Goal: Find specific page/section: Find specific page/section

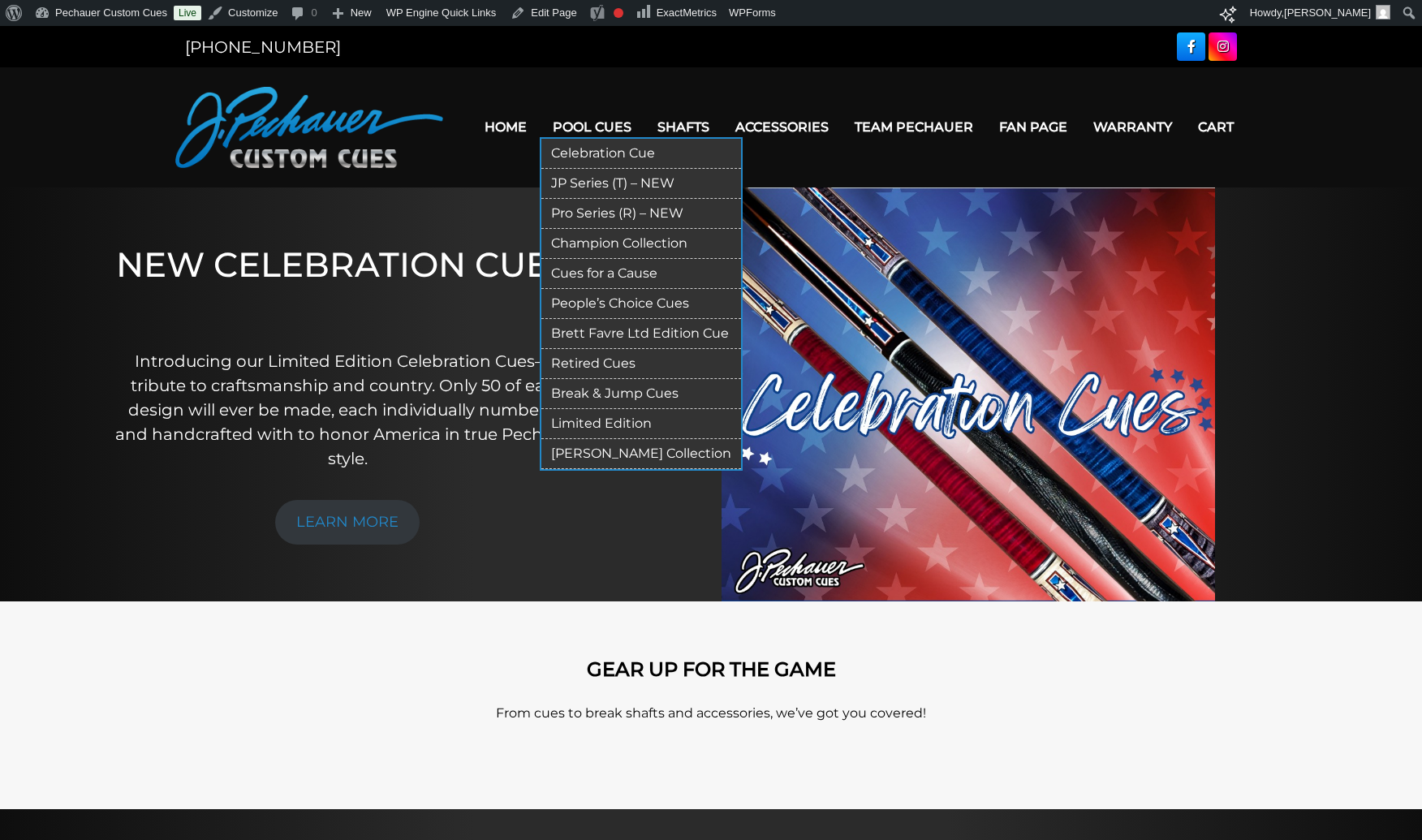
click at [574, 363] on link "Retired Cues" at bounding box center [641, 364] width 200 height 30
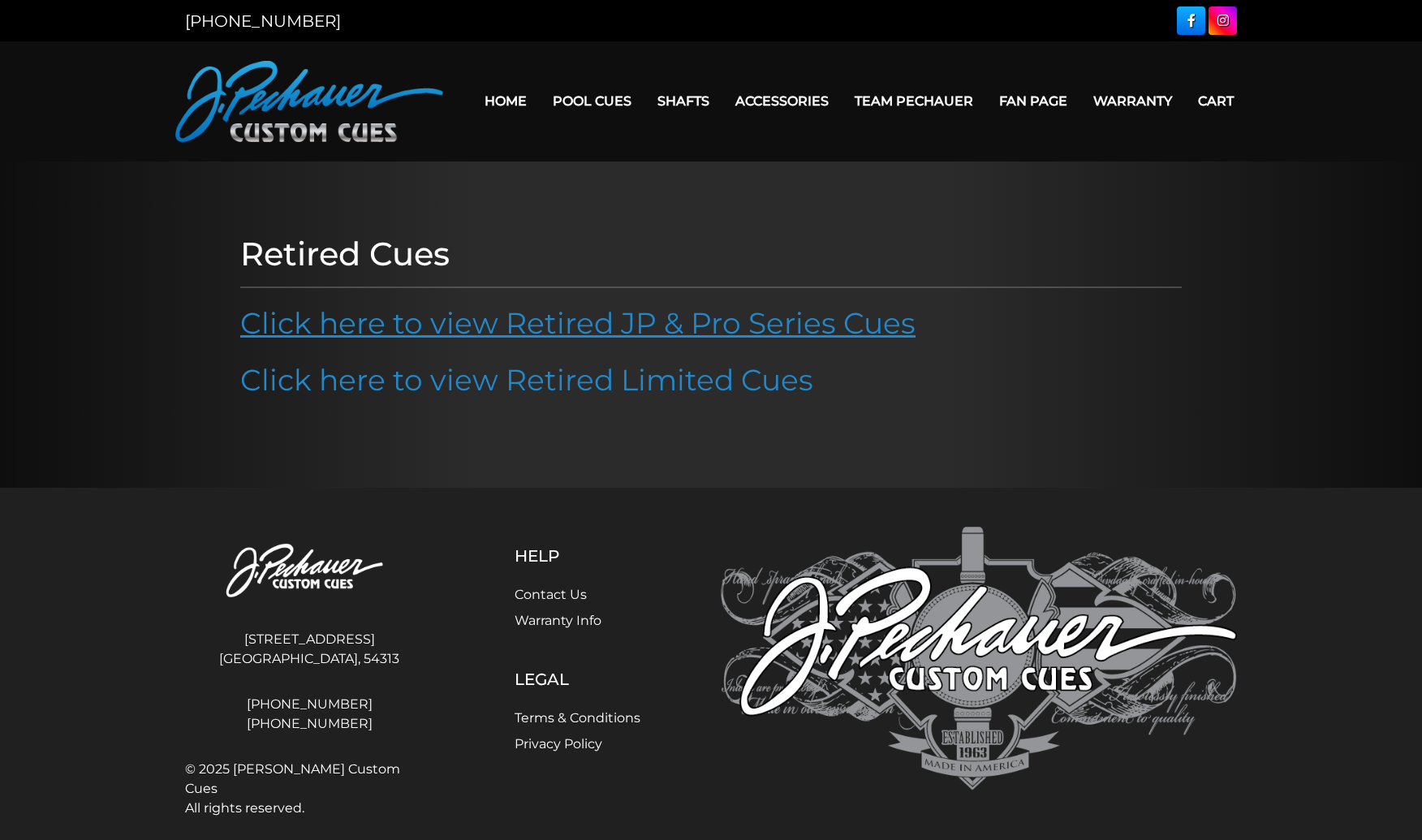
click at [593, 310] on link "Click here to view Retired JP & Pro Series Cues" at bounding box center [578, 323] width 676 height 36
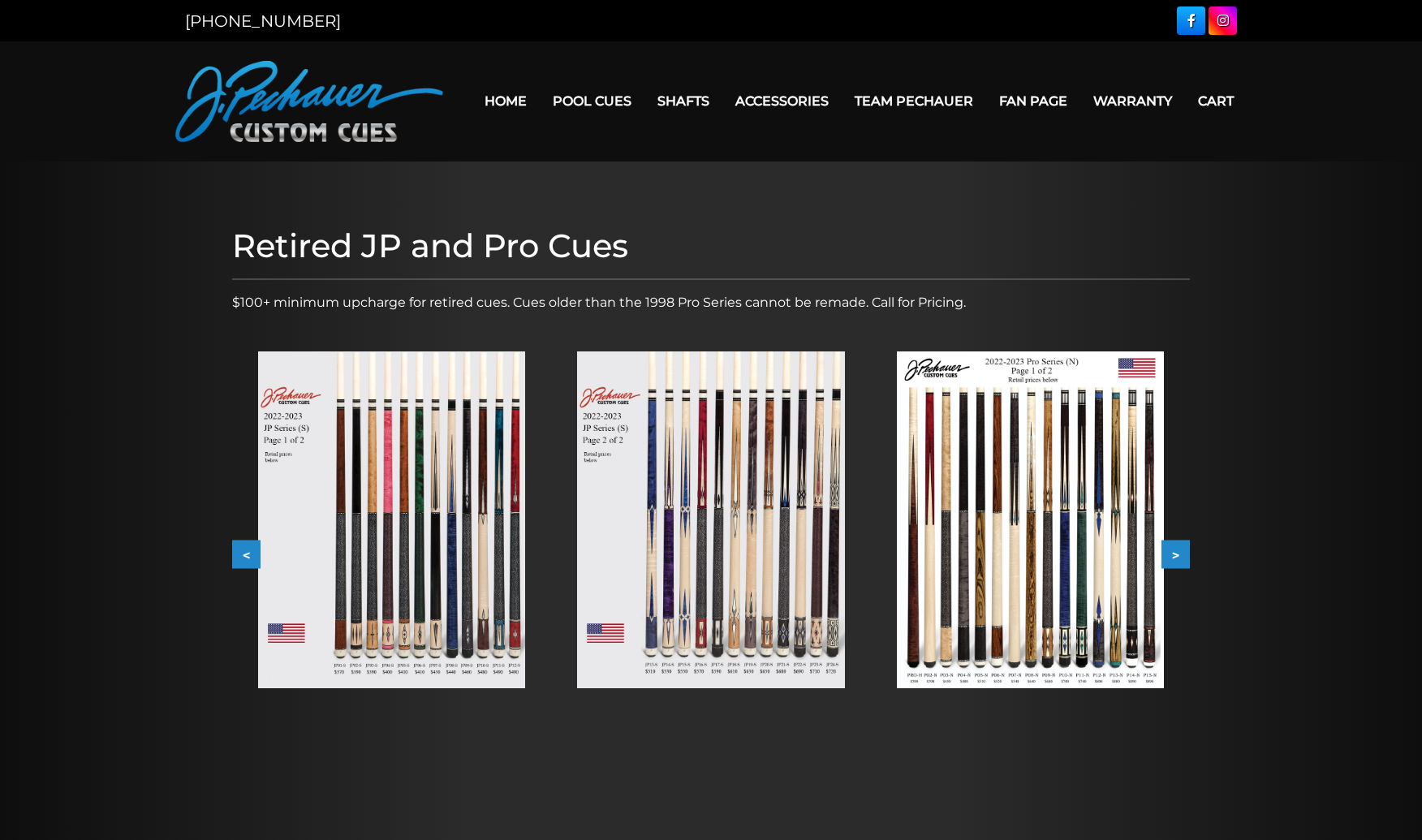
click at [1012, 512] on img at bounding box center [1030, 520] width 267 height 337
